Goal: Task Accomplishment & Management: Use online tool/utility

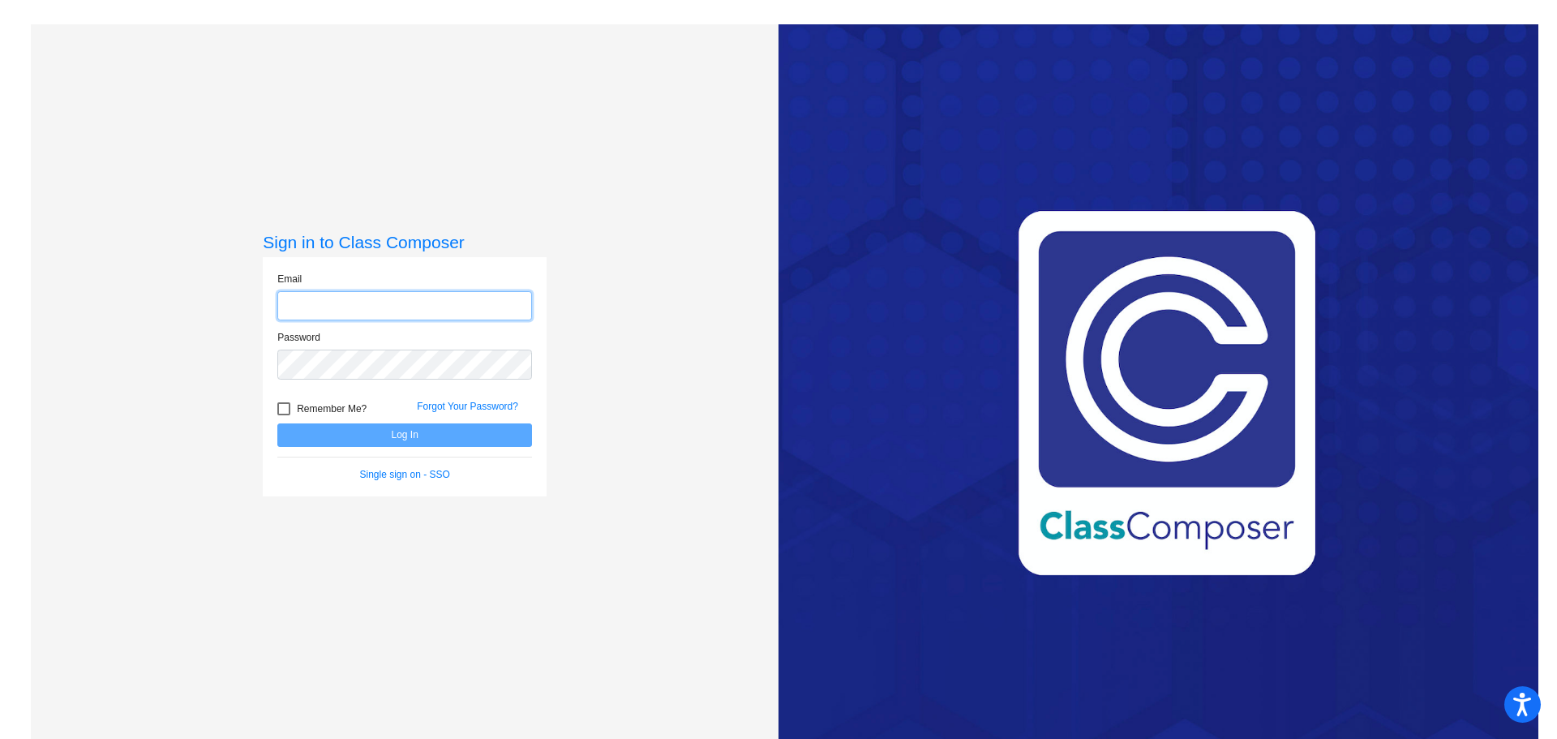
click at [397, 306] on input "email" at bounding box center [404, 306] width 255 height 30
type input "[EMAIL_ADDRESS][DOMAIN_NAME]"
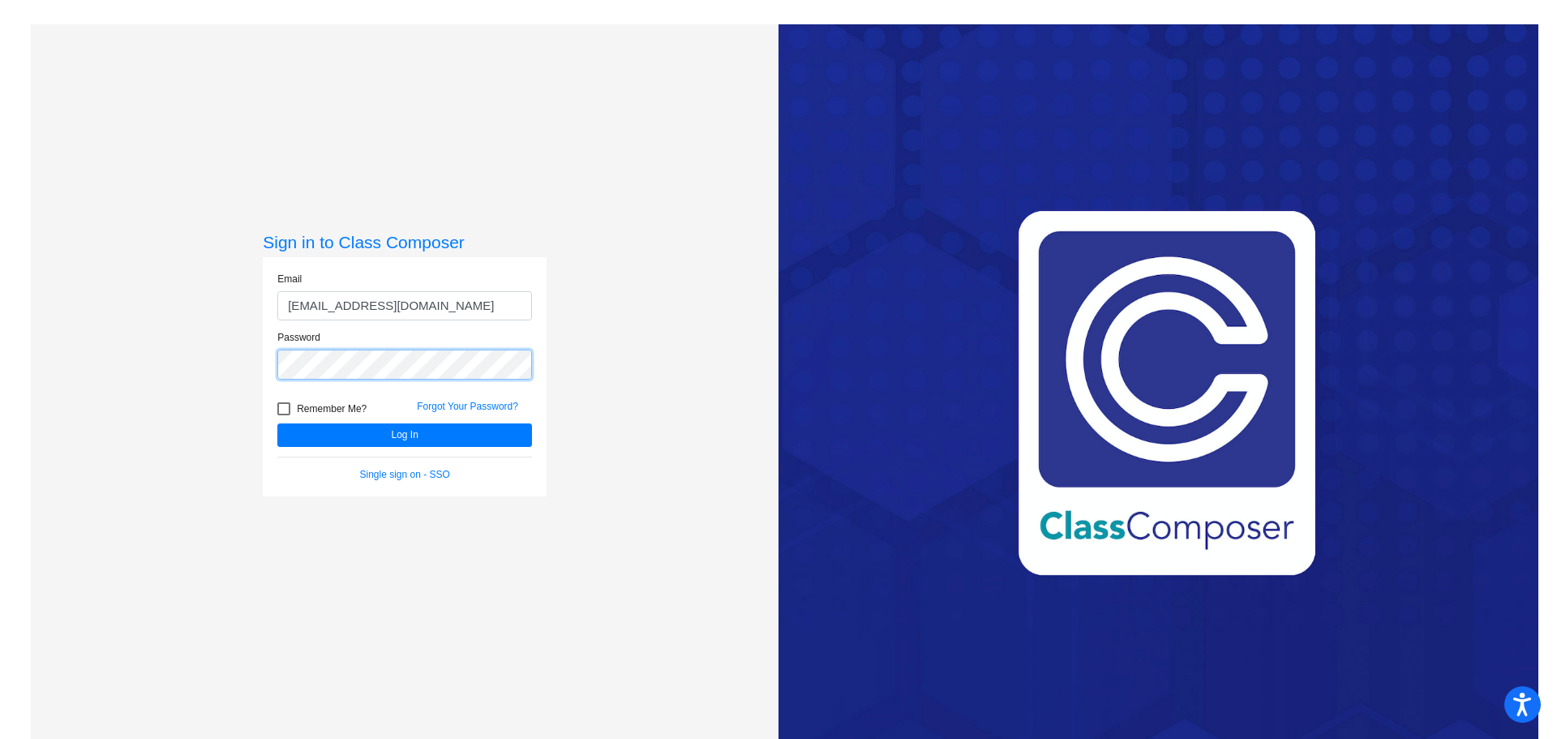
click at [277, 423] on button "Log In" at bounding box center [404, 435] width 255 height 24
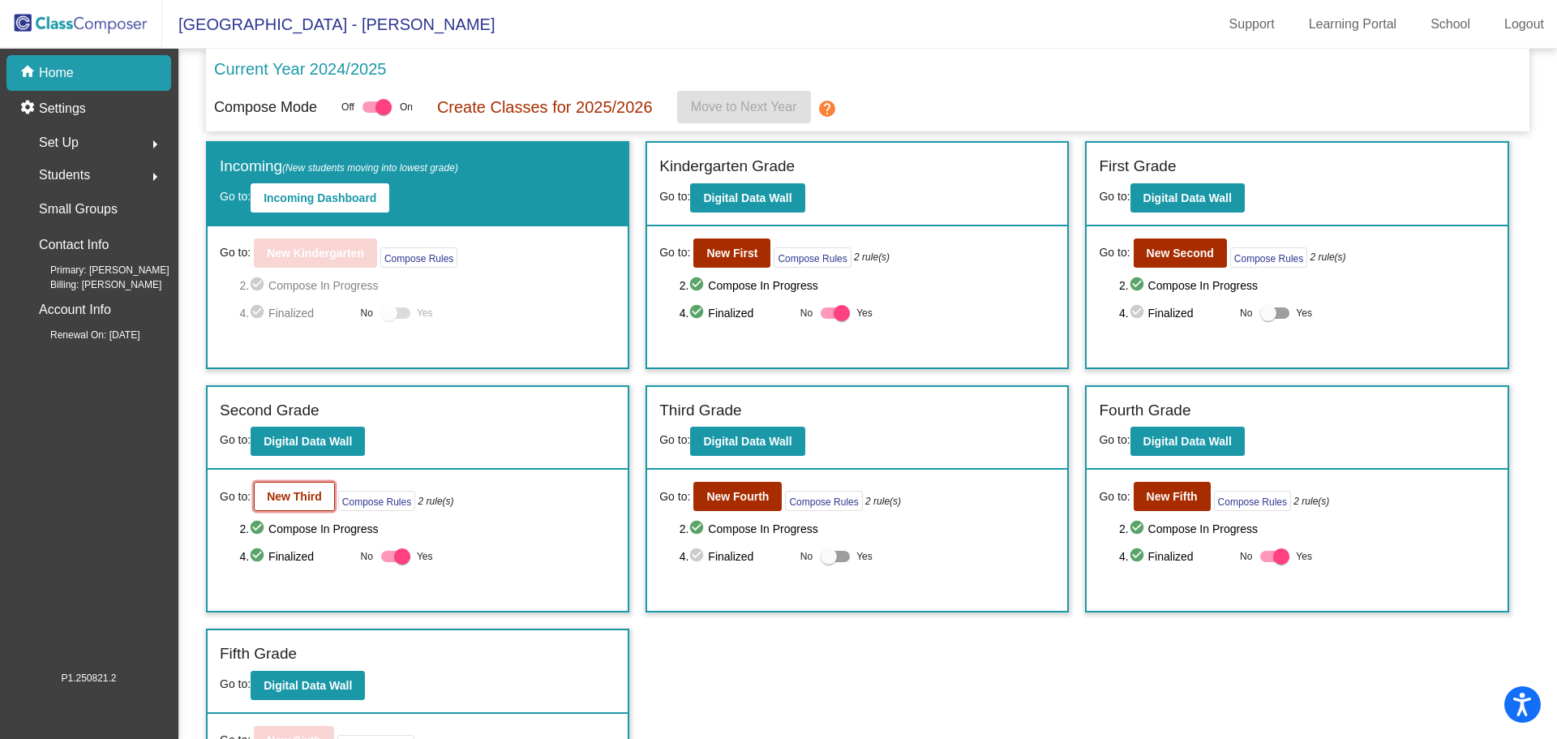
click at [302, 499] on b "New Third" at bounding box center [294, 496] width 55 height 13
click at [762, 500] on b "New Fourth" at bounding box center [737, 496] width 62 height 13
click at [1168, 502] on b "New Fifth" at bounding box center [1172, 496] width 51 height 13
click at [746, 257] on b "New First" at bounding box center [731, 253] width 51 height 13
click at [1151, 258] on b "New Second" at bounding box center [1180, 253] width 67 height 13
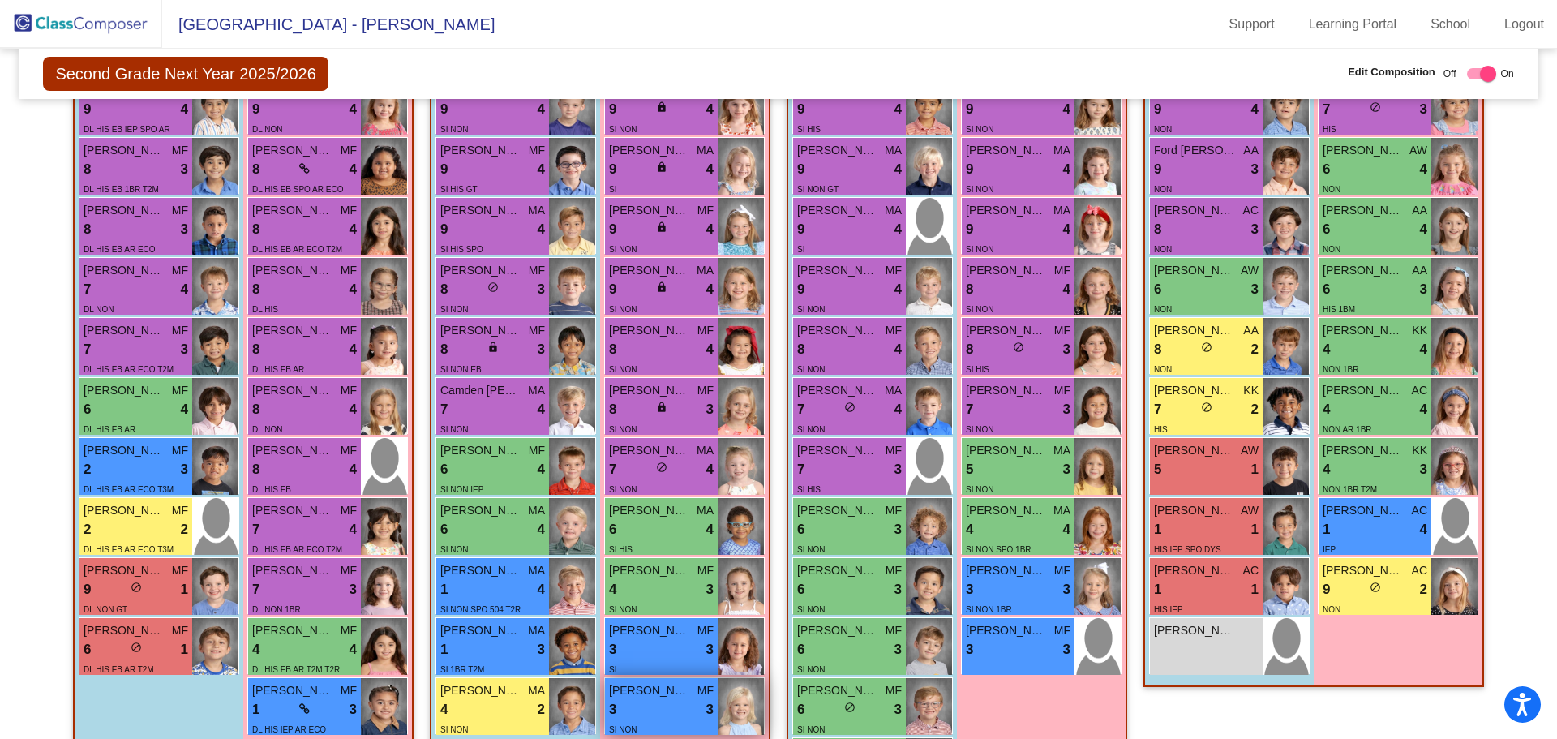
scroll to position [487, 0]
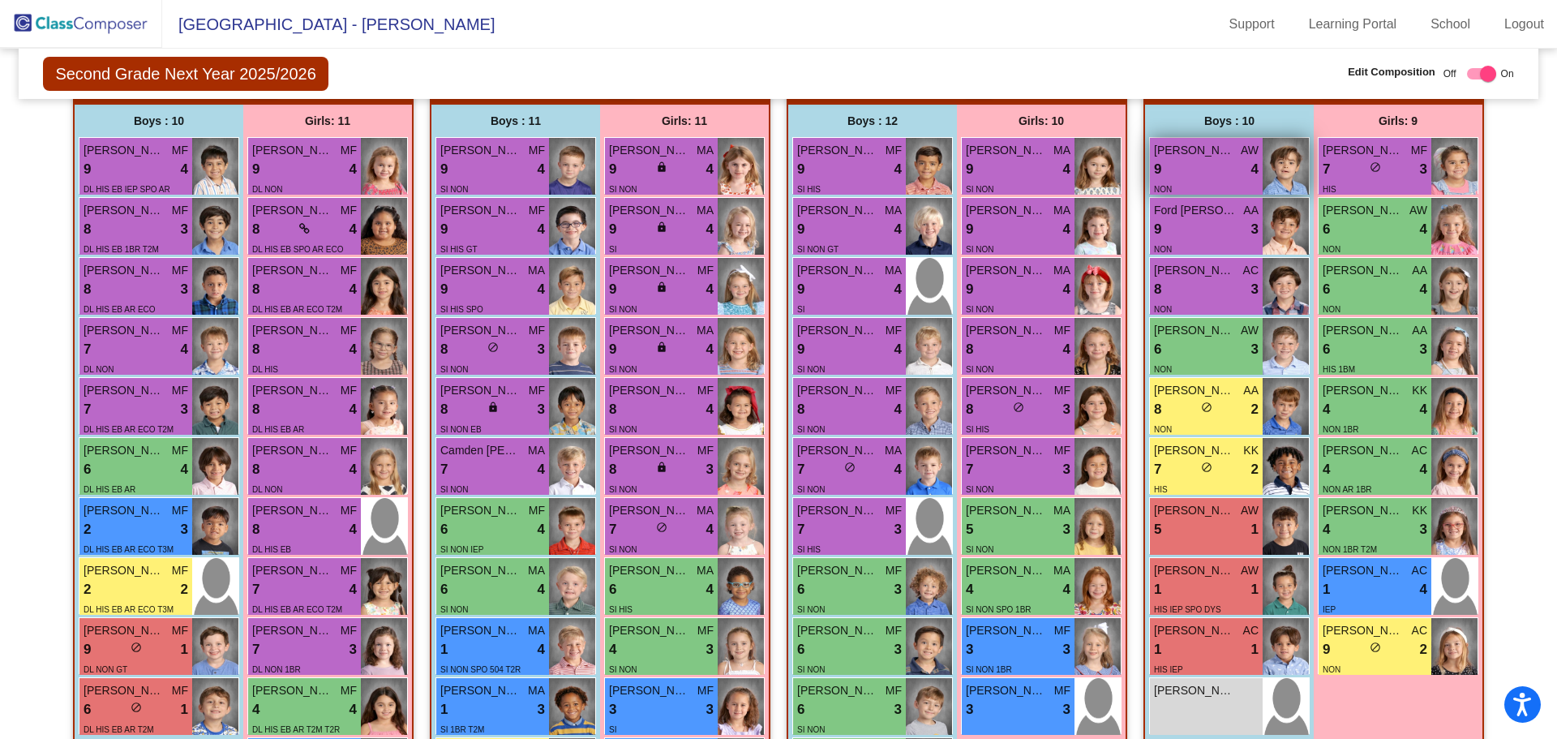
click at [1274, 169] on img at bounding box center [1286, 166] width 46 height 57
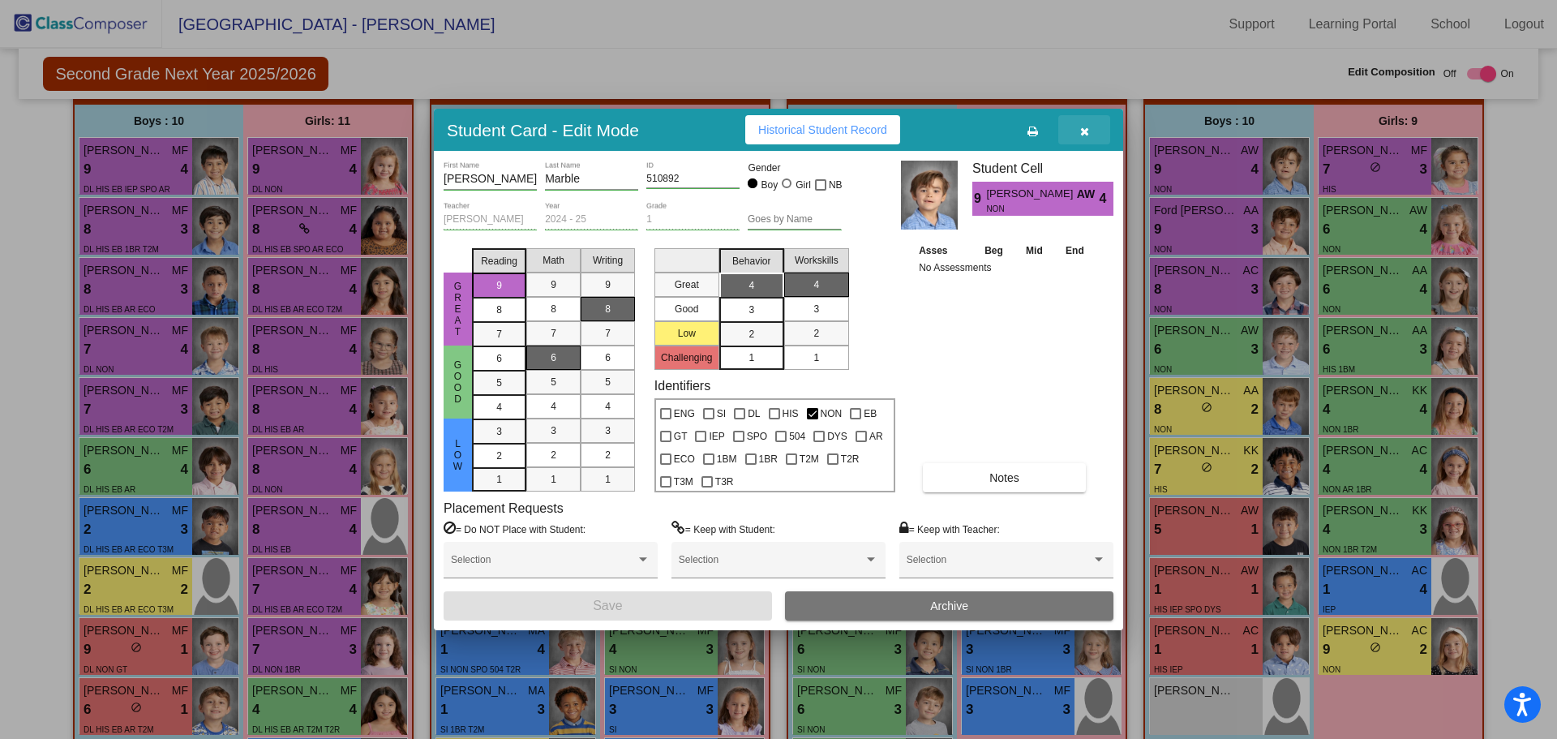
click at [1085, 131] on icon "button" at bounding box center [1084, 131] width 9 height 11
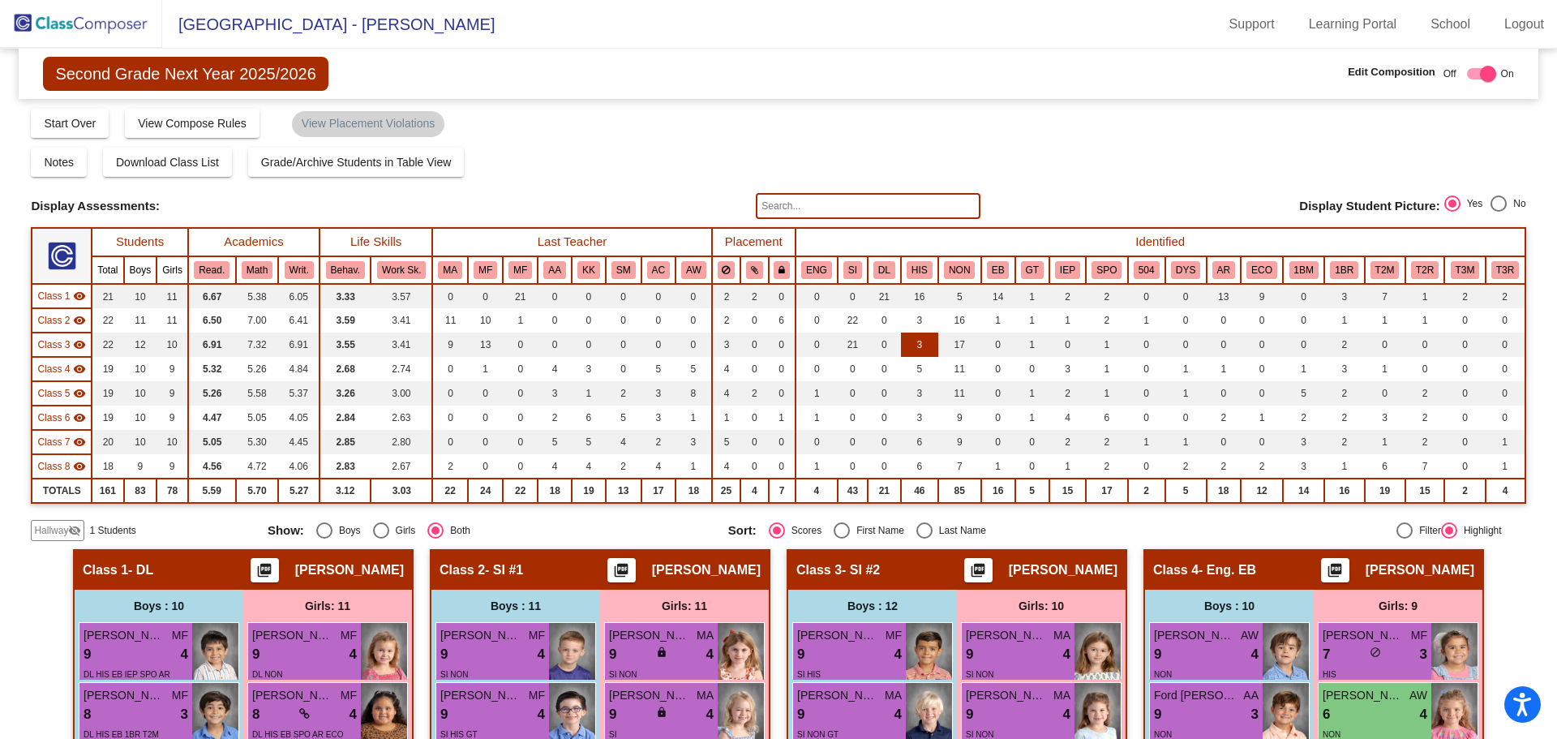
scroll to position [0, 0]
